Goal: Navigation & Orientation: Find specific page/section

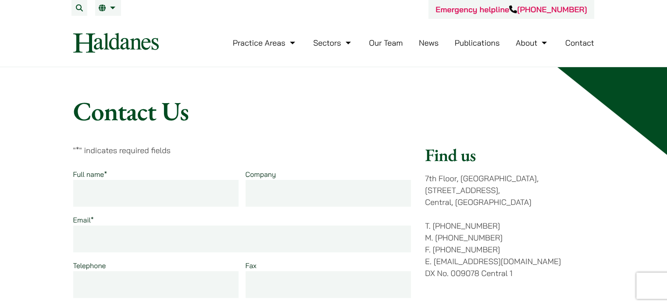
click at [424, 39] on link "News" at bounding box center [429, 43] width 20 height 10
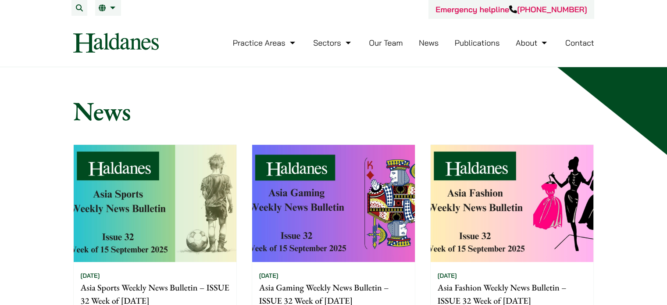
click at [128, 43] on img at bounding box center [116, 43] width 86 height 20
